Goal: Find specific page/section: Find specific page/section

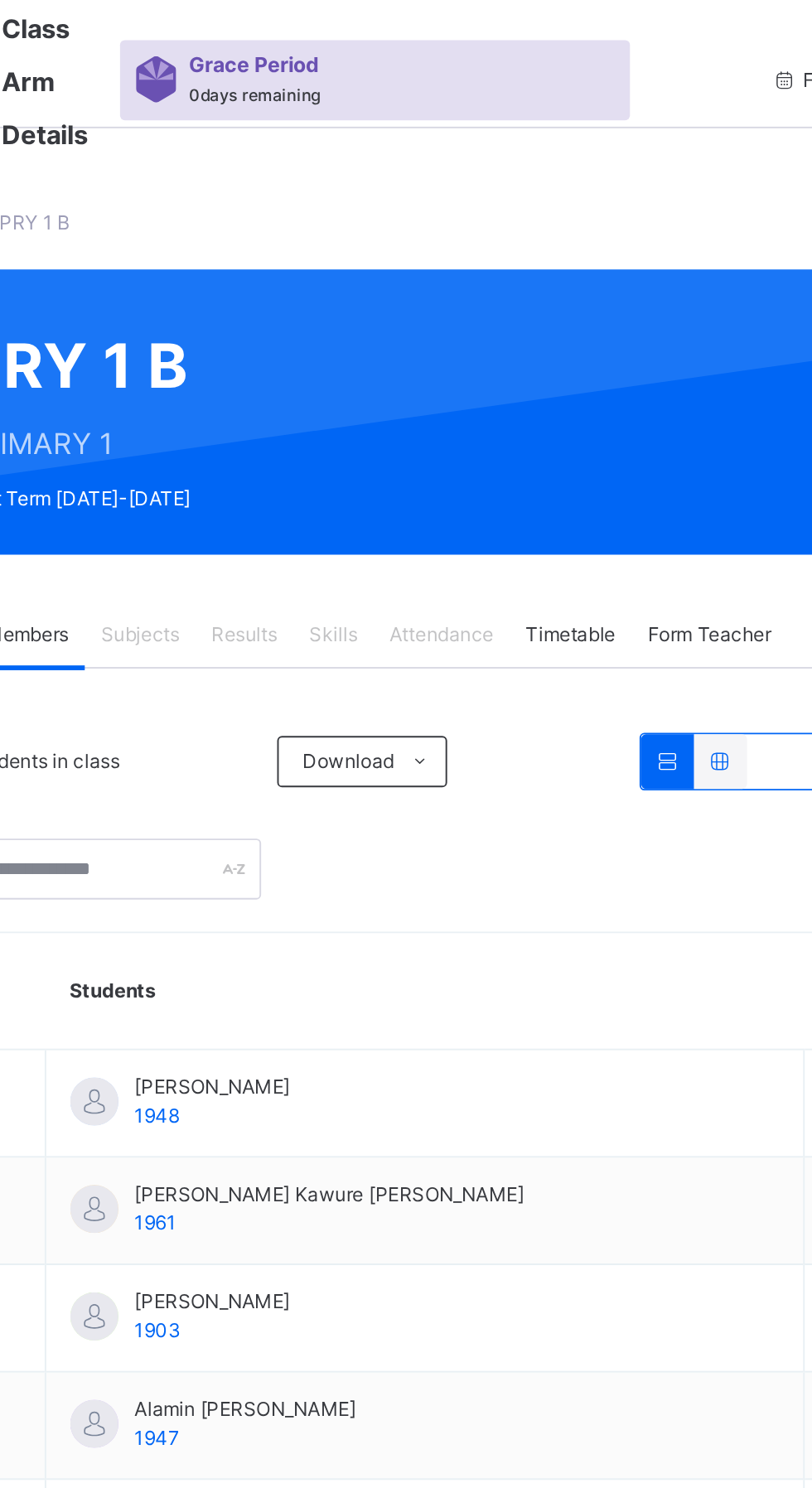
click at [351, 320] on div "Subjects" at bounding box center [344, 328] width 57 height 33
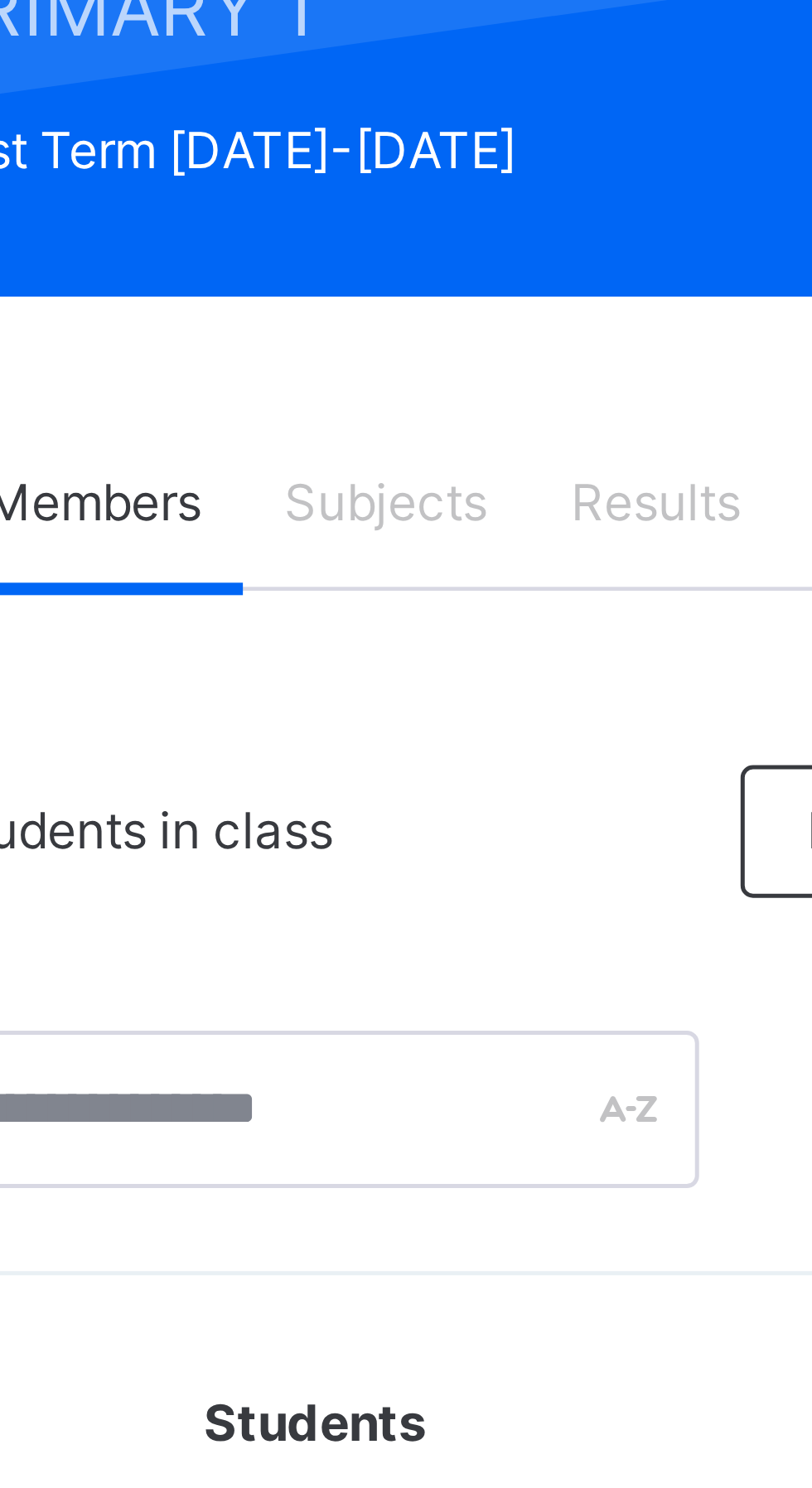
click at [340, 327] on span "Subjects" at bounding box center [345, 328] width 40 height 15
click at [346, 326] on span "Subjects" at bounding box center [345, 328] width 40 height 15
click at [348, 332] on span "Subjects" at bounding box center [345, 328] width 40 height 15
click at [341, 329] on span "Subjects" at bounding box center [345, 328] width 40 height 15
click at [340, 326] on span "Subjects" at bounding box center [345, 328] width 40 height 15
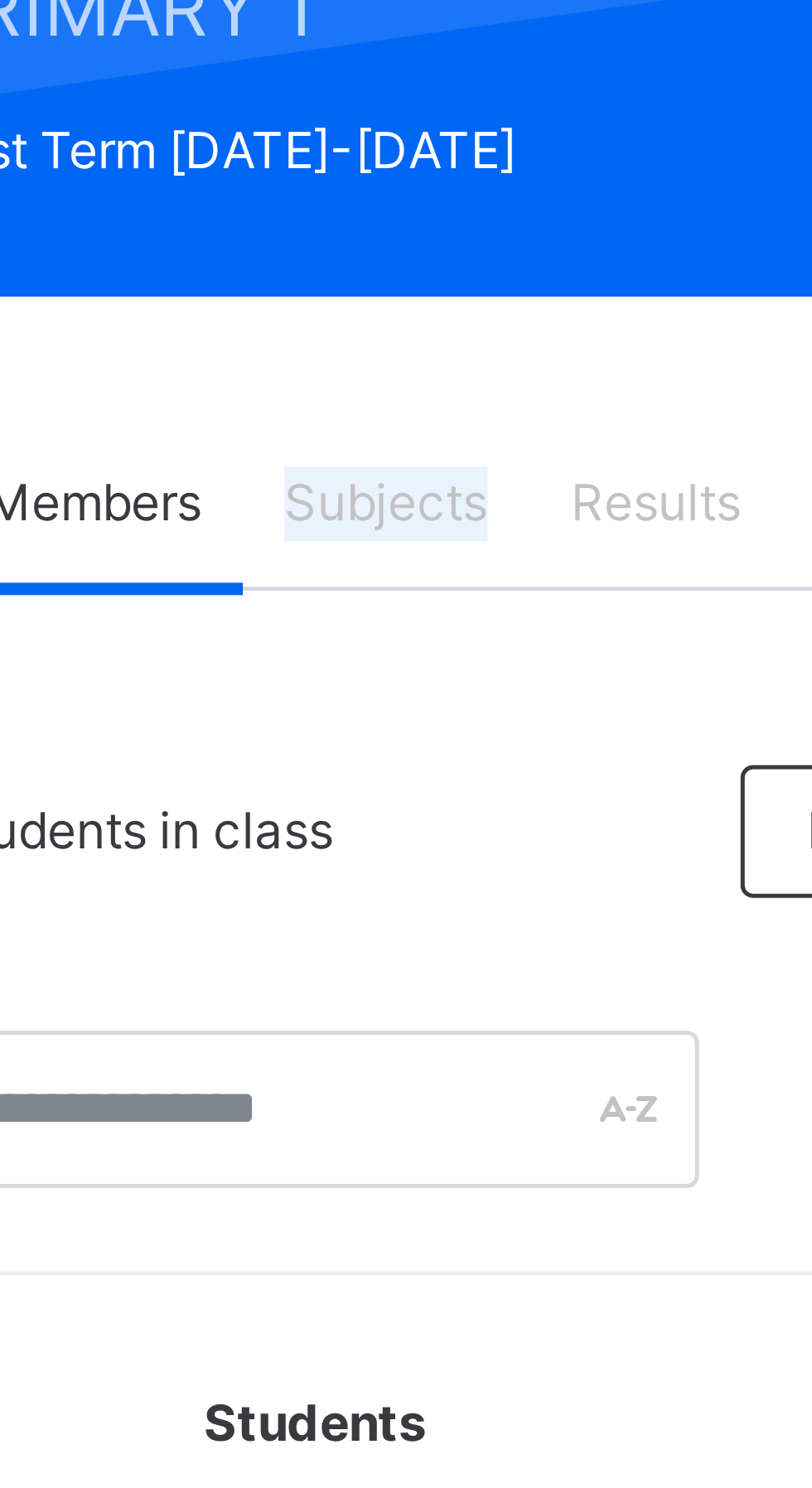
click at [341, 325] on span "Subjects" at bounding box center [345, 328] width 40 height 15
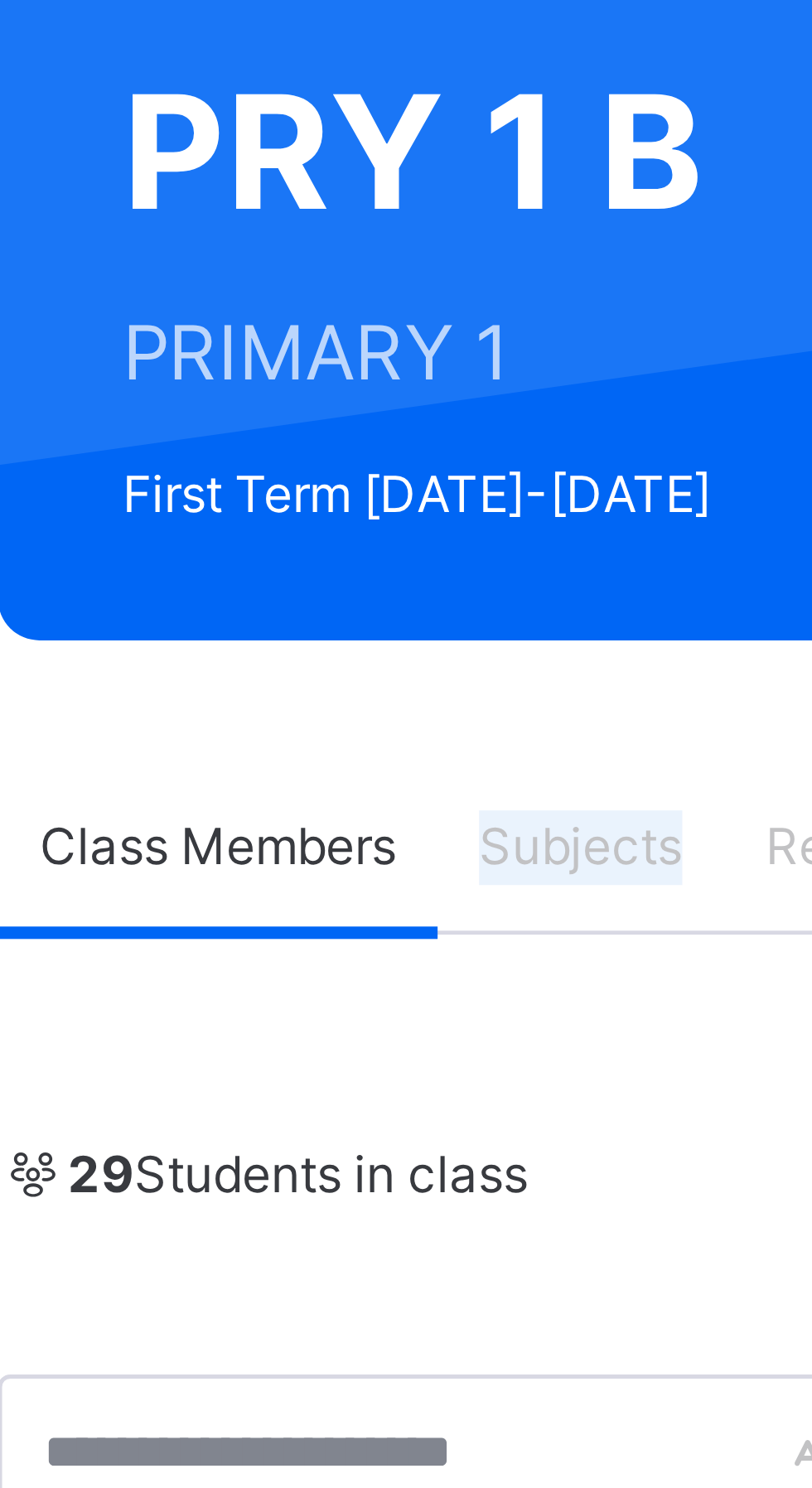
click at [351, 326] on span "Subjects" at bounding box center [345, 328] width 40 height 15
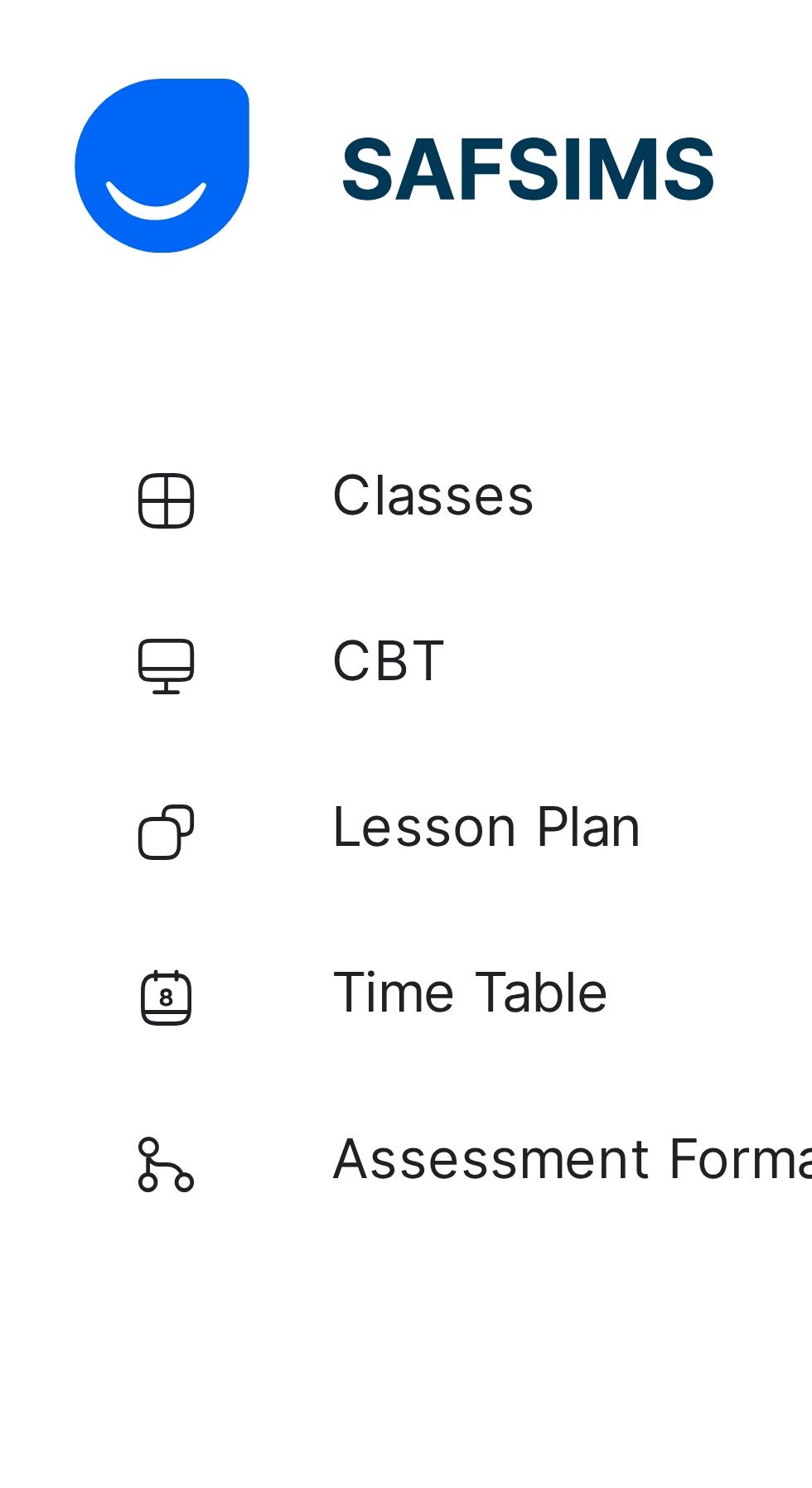
click at [101, 100] on span "Classes" at bounding box center [133, 99] width 133 height 17
